Goal: Entertainment & Leisure: Consume media (video, audio)

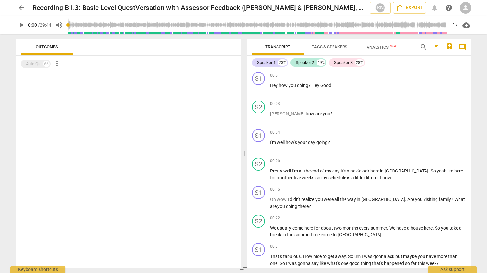
click at [17, 26] on span "play_arrow" at bounding box center [22, 25] width 12 height 8
click at [179, 50] on div "Outcomes" at bounding box center [128, 47] width 215 height 16
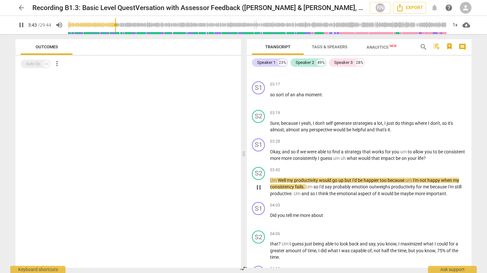
scroll to position [583, 0]
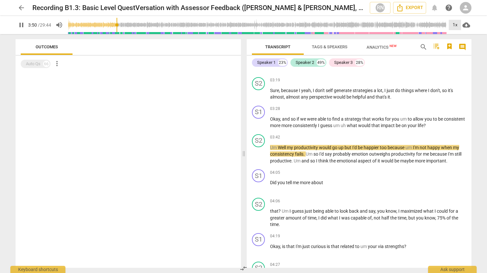
click at [455, 23] on div "1x" at bounding box center [455, 25] width 12 height 10
click at [463, 48] on li "1.25x" at bounding box center [460, 50] width 22 height 12
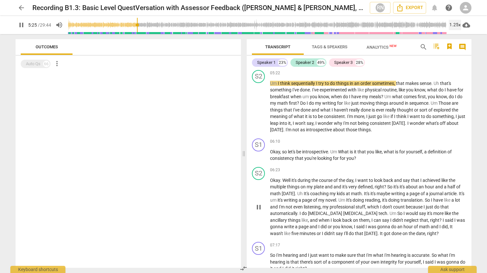
scroll to position [939, 0]
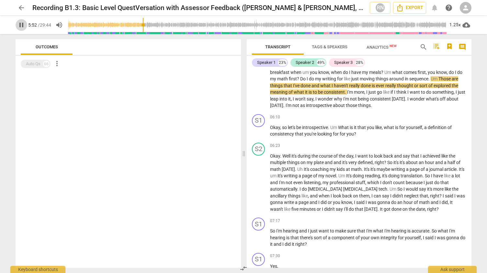
click at [19, 25] on span "pause" at bounding box center [21, 25] width 8 height 8
click at [23, 30] on button "play_arrow" at bounding box center [22, 25] width 12 height 12
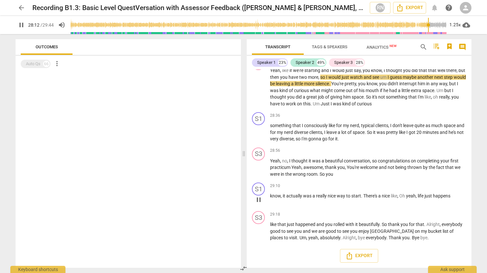
scroll to position [3606, 0]
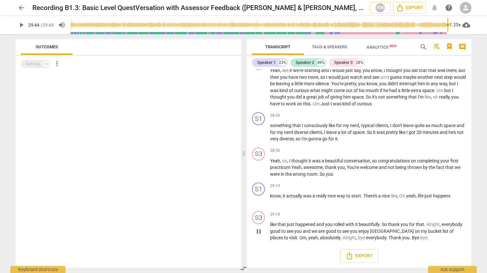
type input "1784"
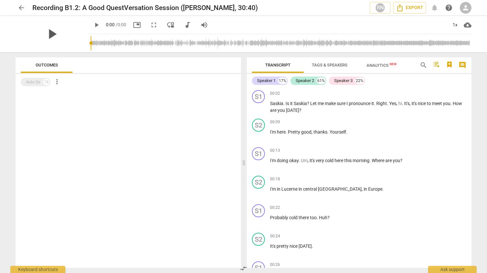
click at [60, 36] on span "play_arrow" at bounding box center [51, 34] width 17 height 17
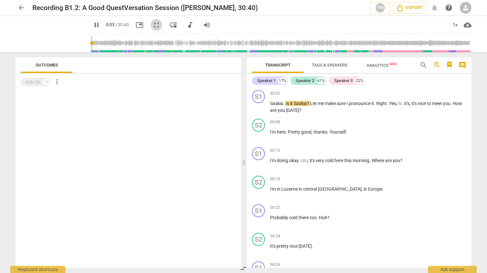
click at [151, 25] on span "fullscreen" at bounding box center [157, 25] width 12 height 8
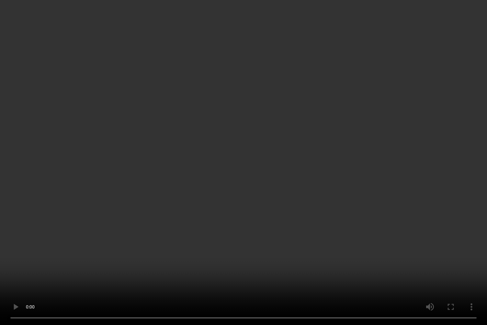
type input "15"
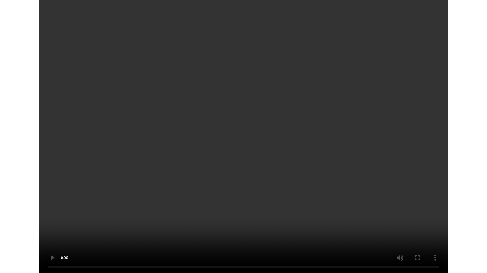
scroll to position [2789, 0]
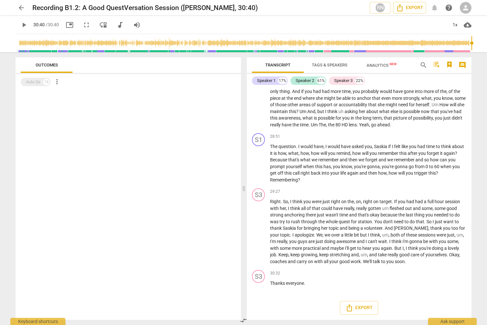
type input "1840"
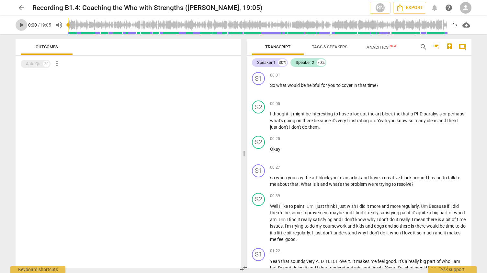
click at [25, 26] on span "play_arrow" at bounding box center [21, 25] width 8 height 8
click at [457, 26] on div "1x" at bounding box center [455, 25] width 12 height 10
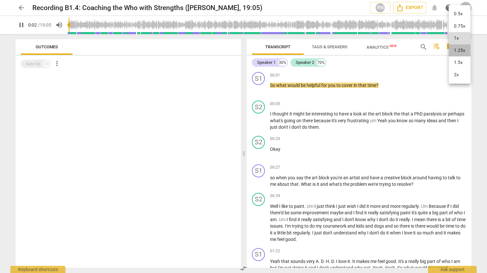
click at [461, 52] on li "1.25x" at bounding box center [460, 50] width 22 height 12
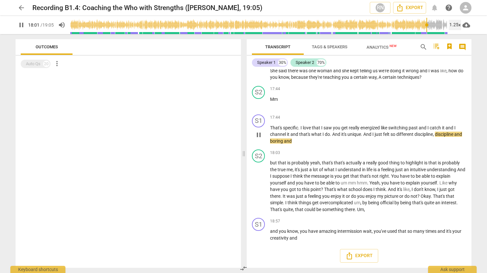
scroll to position [2122, 0]
type input "1145"
